Goal: Communication & Community: Answer question/provide support

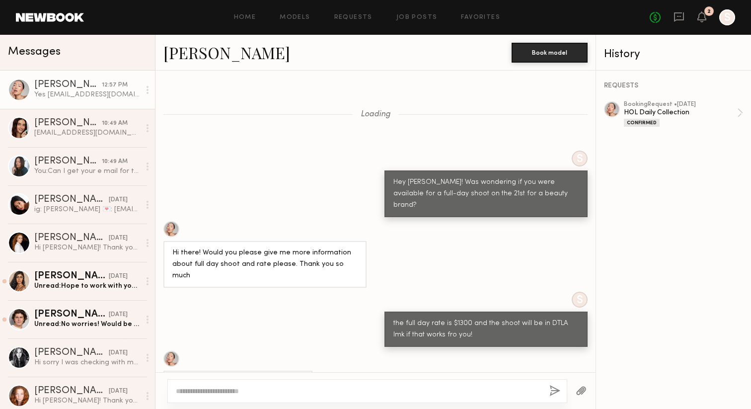
scroll to position [675, 0]
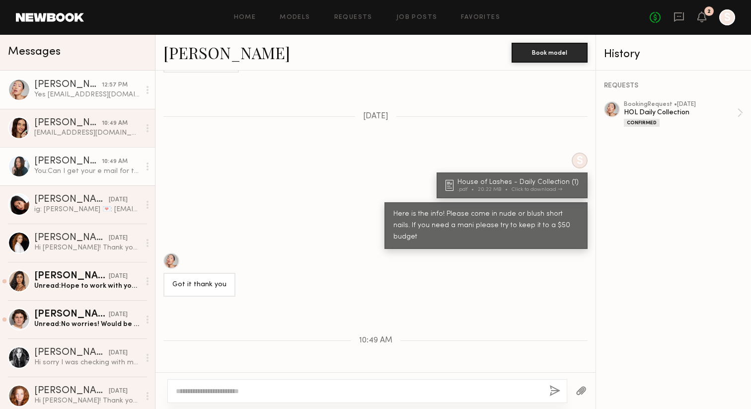
click at [58, 165] on div "[PERSON_NAME]" at bounding box center [68, 161] width 68 height 10
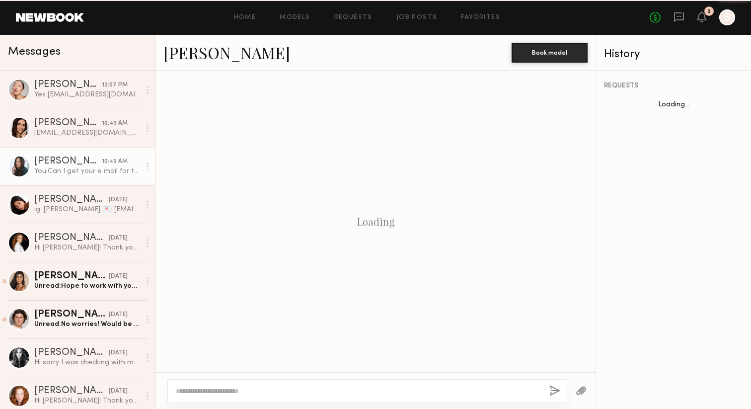
scroll to position [453, 0]
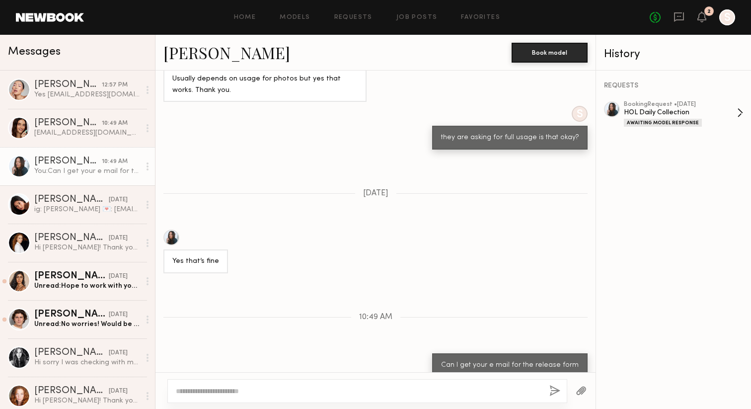
click at [678, 105] on div "booking Request • [DATE]" at bounding box center [680, 104] width 113 height 6
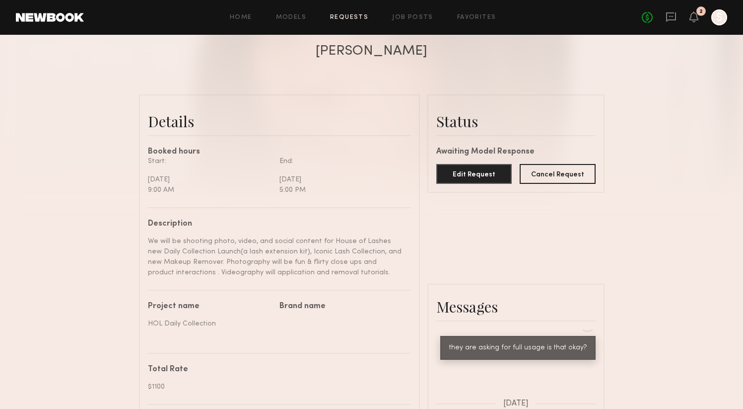
scroll to position [220, 0]
